Goal: Navigation & Orientation: Go to known website

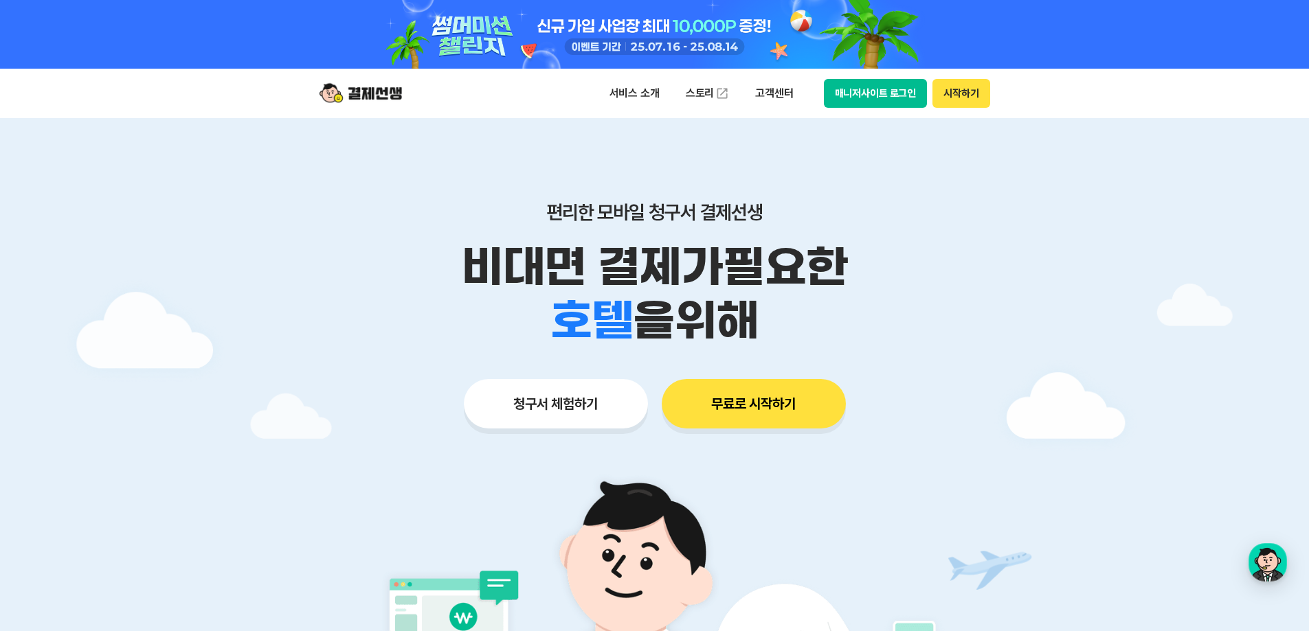
click at [888, 83] on button "매니저사이트 로그인" at bounding box center [876, 93] width 104 height 29
click at [871, 65] on div at bounding box center [655, 34] width 704 height 69
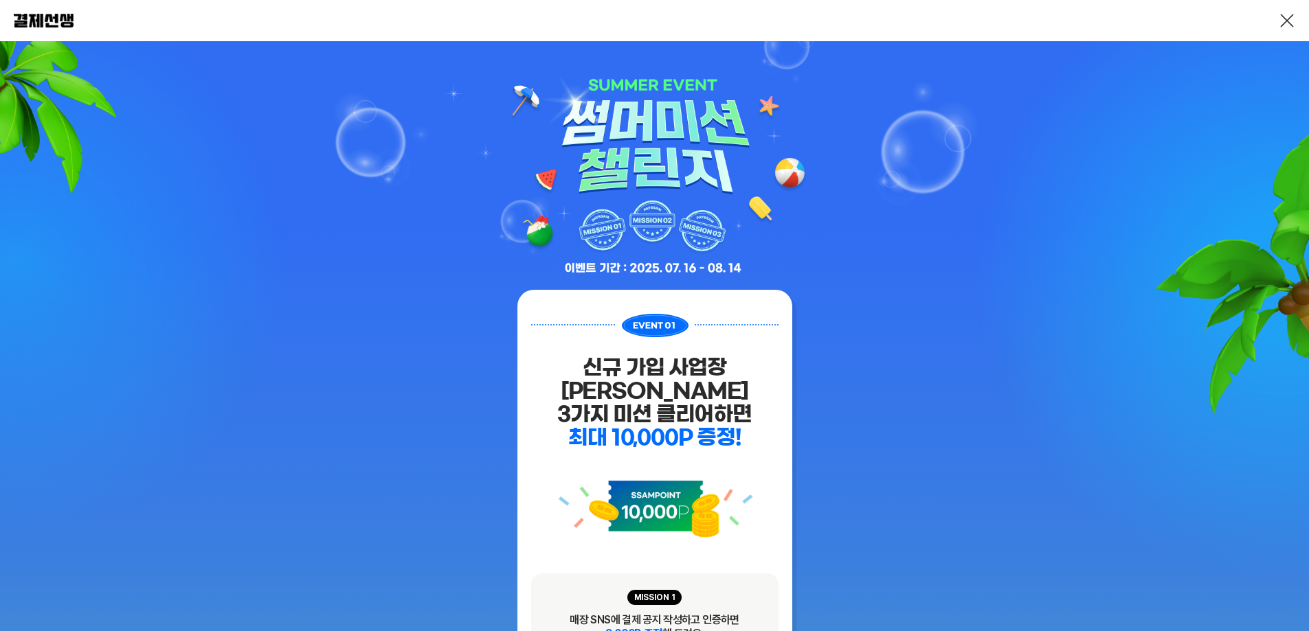
click at [1295, 19] on div at bounding box center [654, 20] width 1309 height 41
click at [1297, 20] on div at bounding box center [654, 20] width 1309 height 41
click at [1288, 21] on link at bounding box center [1287, 20] width 16 height 16
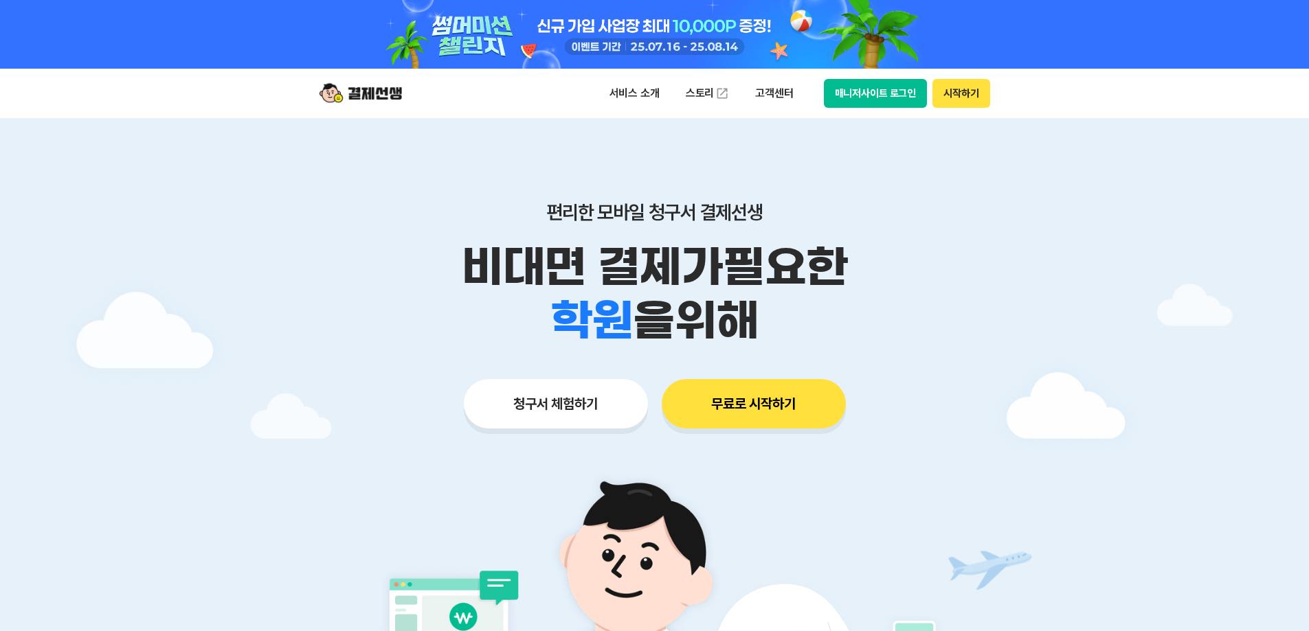
click at [831, 85] on button "매니저사이트 로그인" at bounding box center [876, 93] width 104 height 29
